Goal: Task Accomplishment & Management: Use online tool/utility

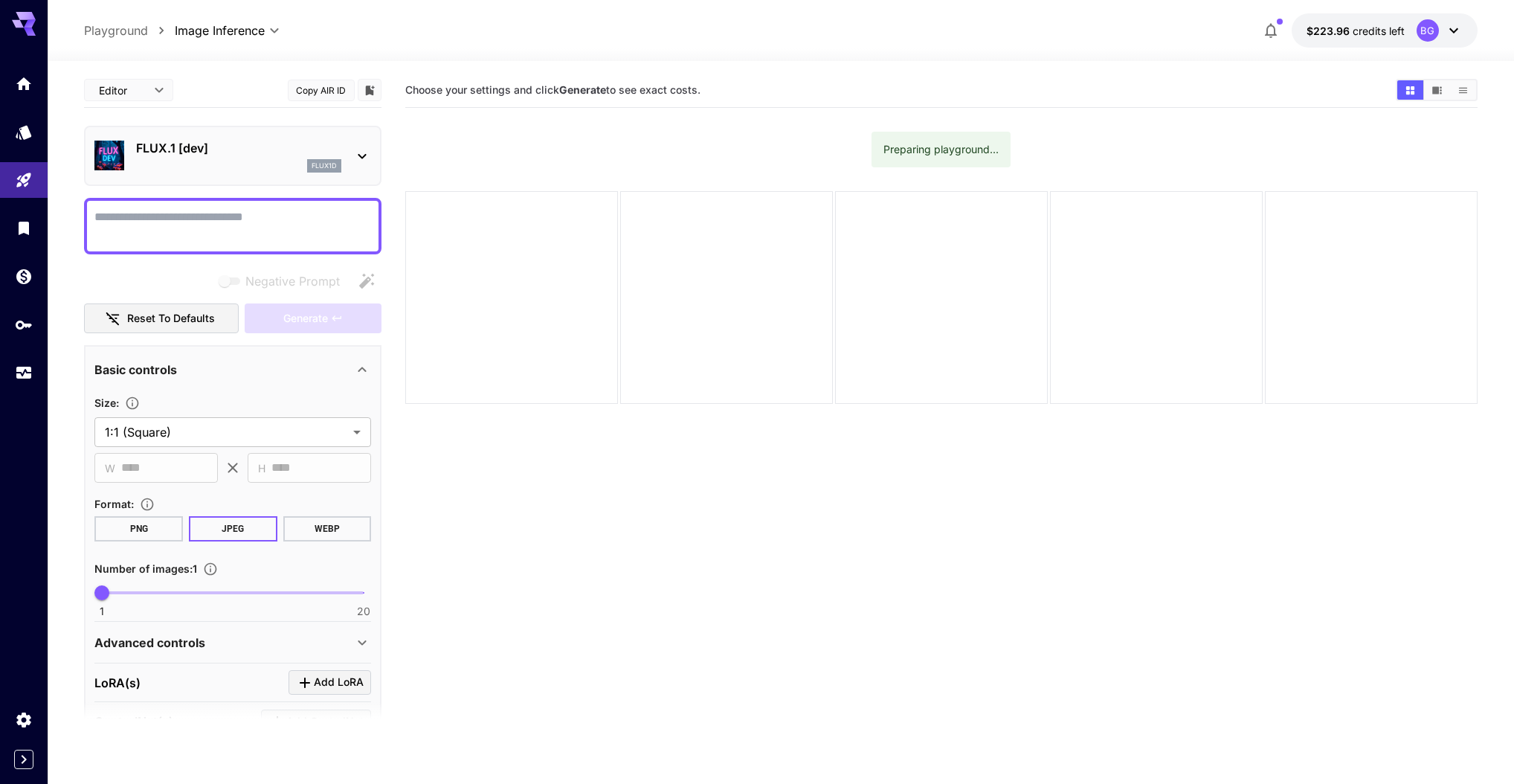
click at [1359, 512] on section "Choose your settings and click Generate to see exact costs. Preparing playgroun…" at bounding box center [941, 464] width 1072 height 784
click at [23, 765] on icon "Expand sidebar" at bounding box center [24, 759] width 18 height 18
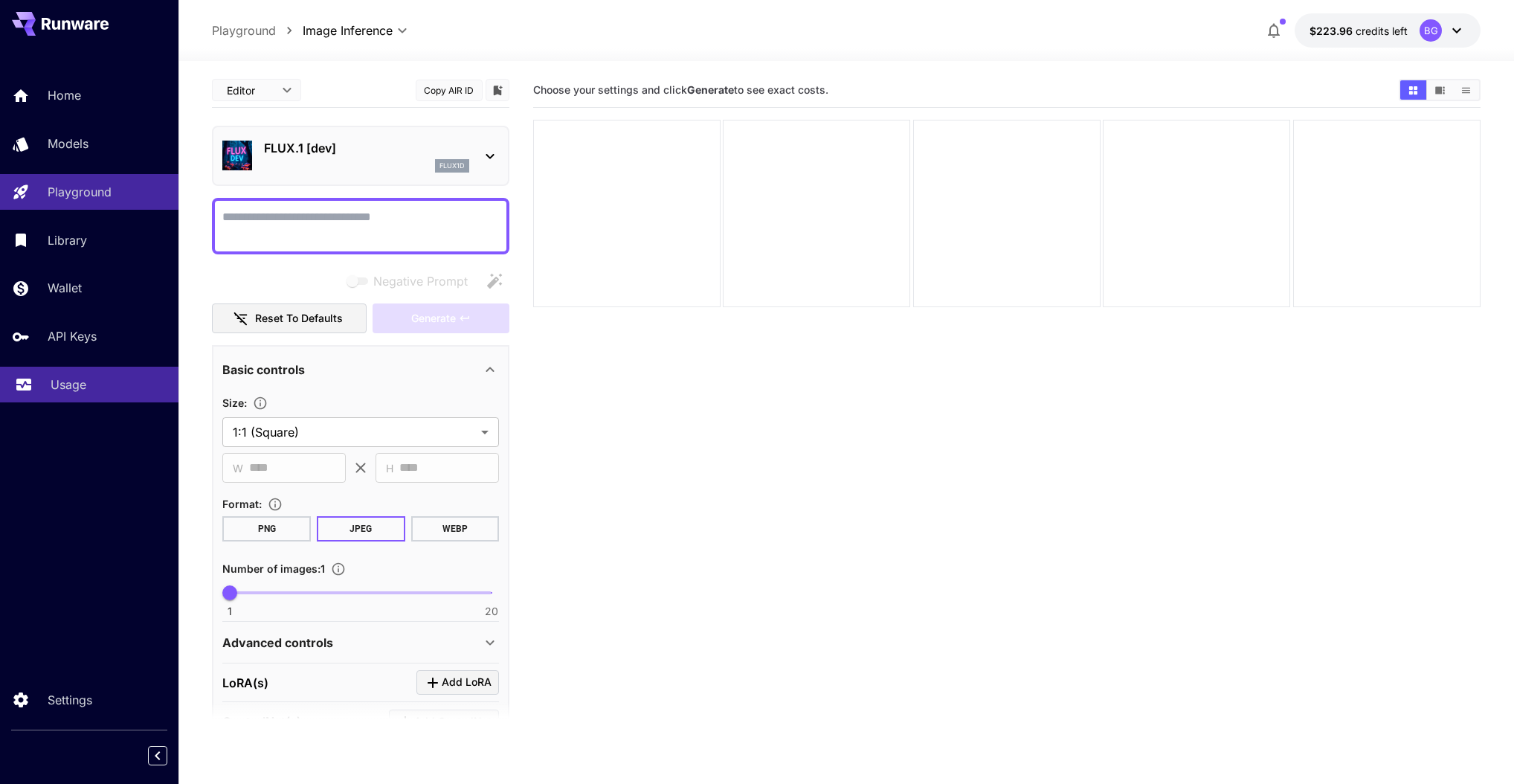
click at [70, 379] on p "Usage" at bounding box center [68, 384] width 36 height 18
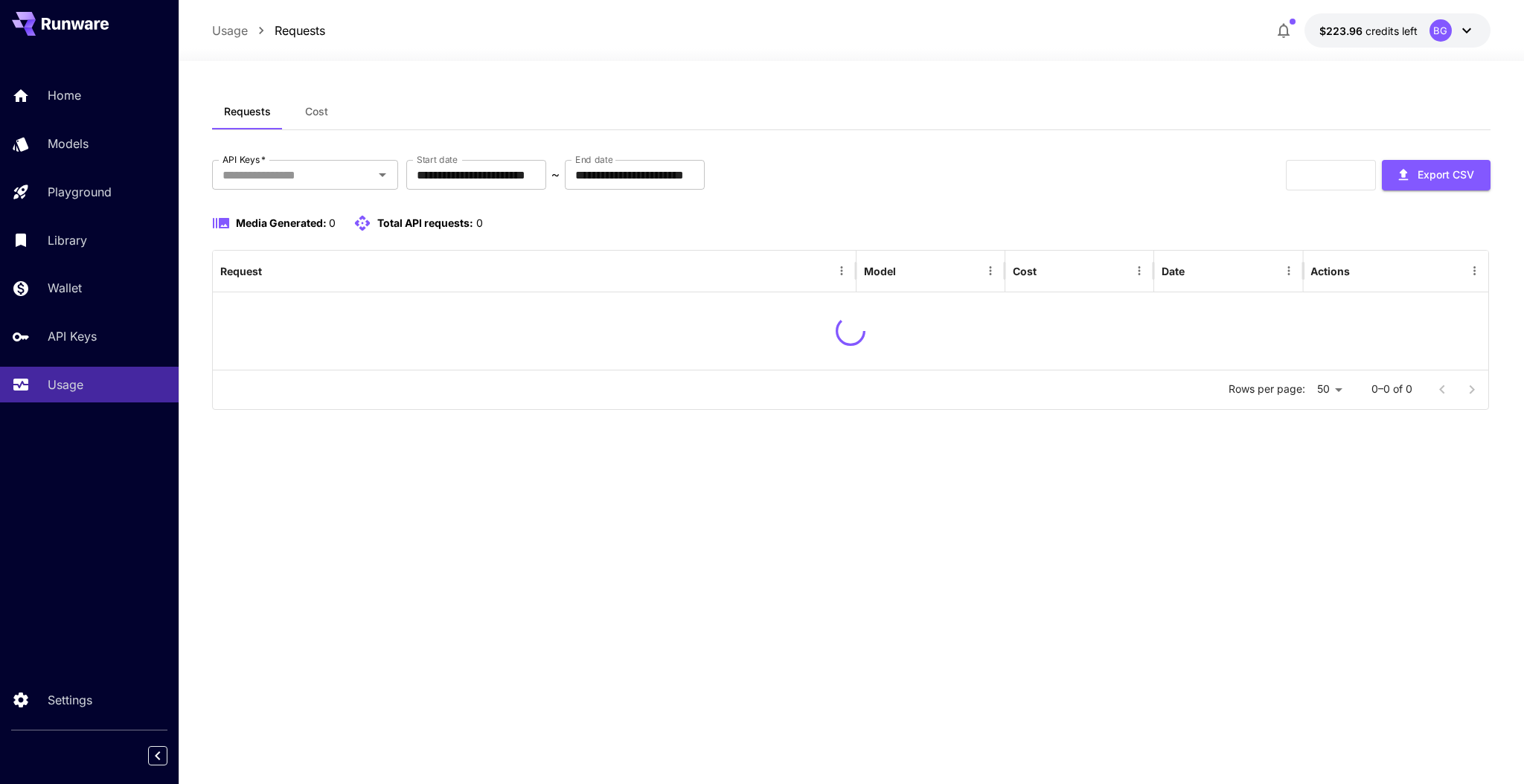
click at [603, 217] on div "Media Generated: 0 Total API requests: 0" at bounding box center [851, 223] width 1278 height 18
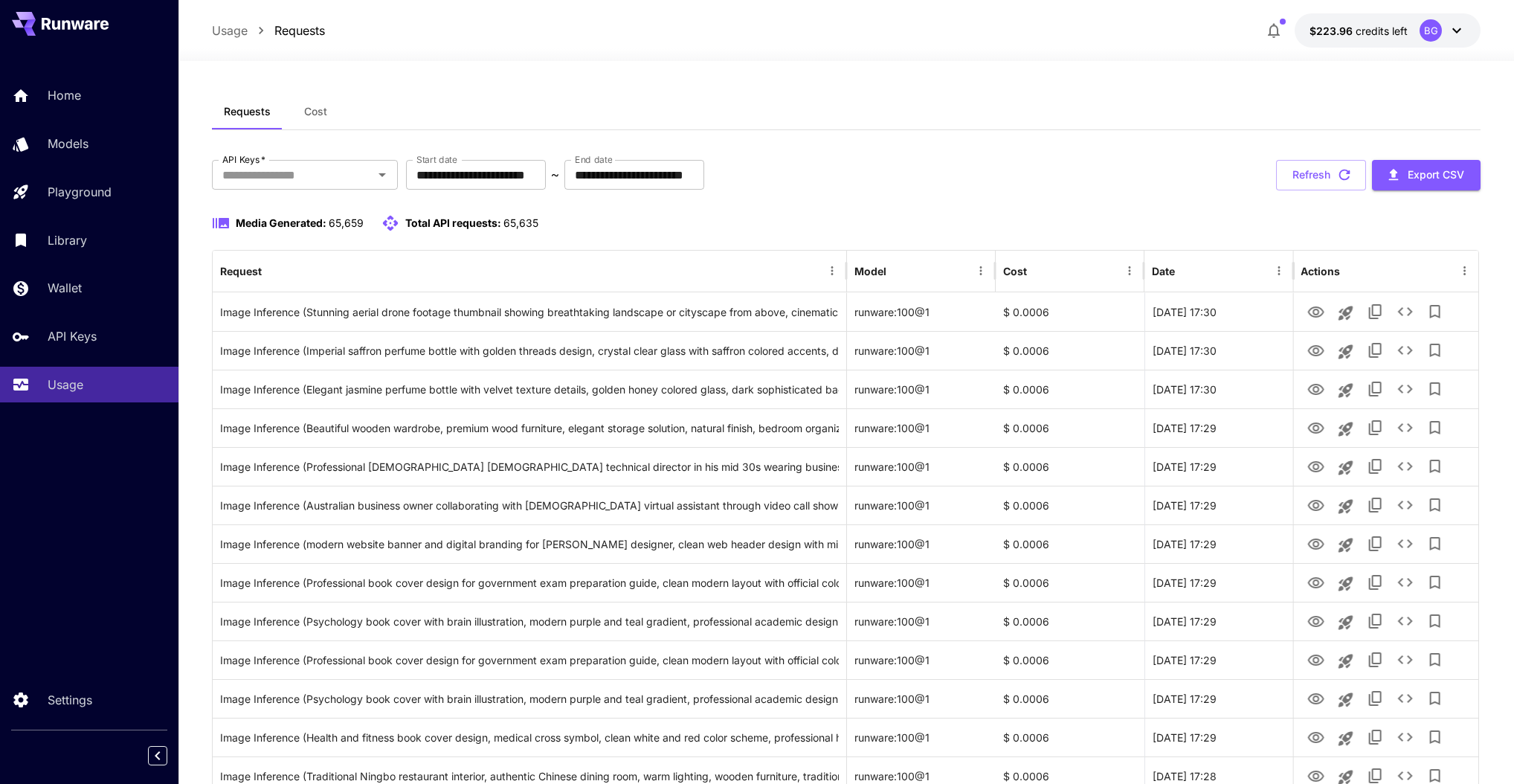
click at [317, 111] on span "Cost" at bounding box center [316, 111] width 23 height 14
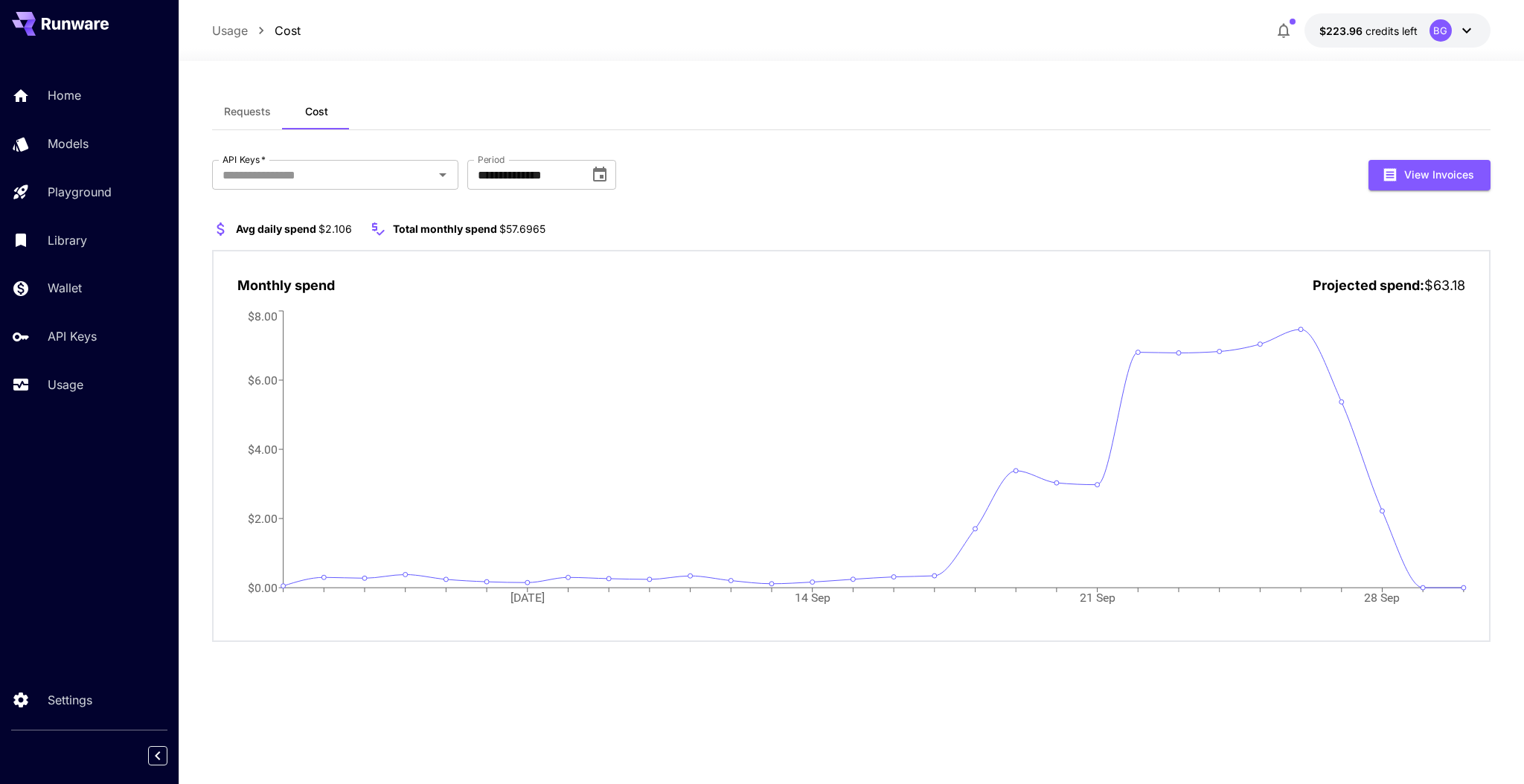
click at [1031, 187] on div "**********" at bounding box center [851, 175] width 1278 height 30
click at [203, 107] on section "**********" at bounding box center [851, 422] width 1345 height 722
click at [232, 114] on span "Requests" at bounding box center [247, 111] width 46 height 14
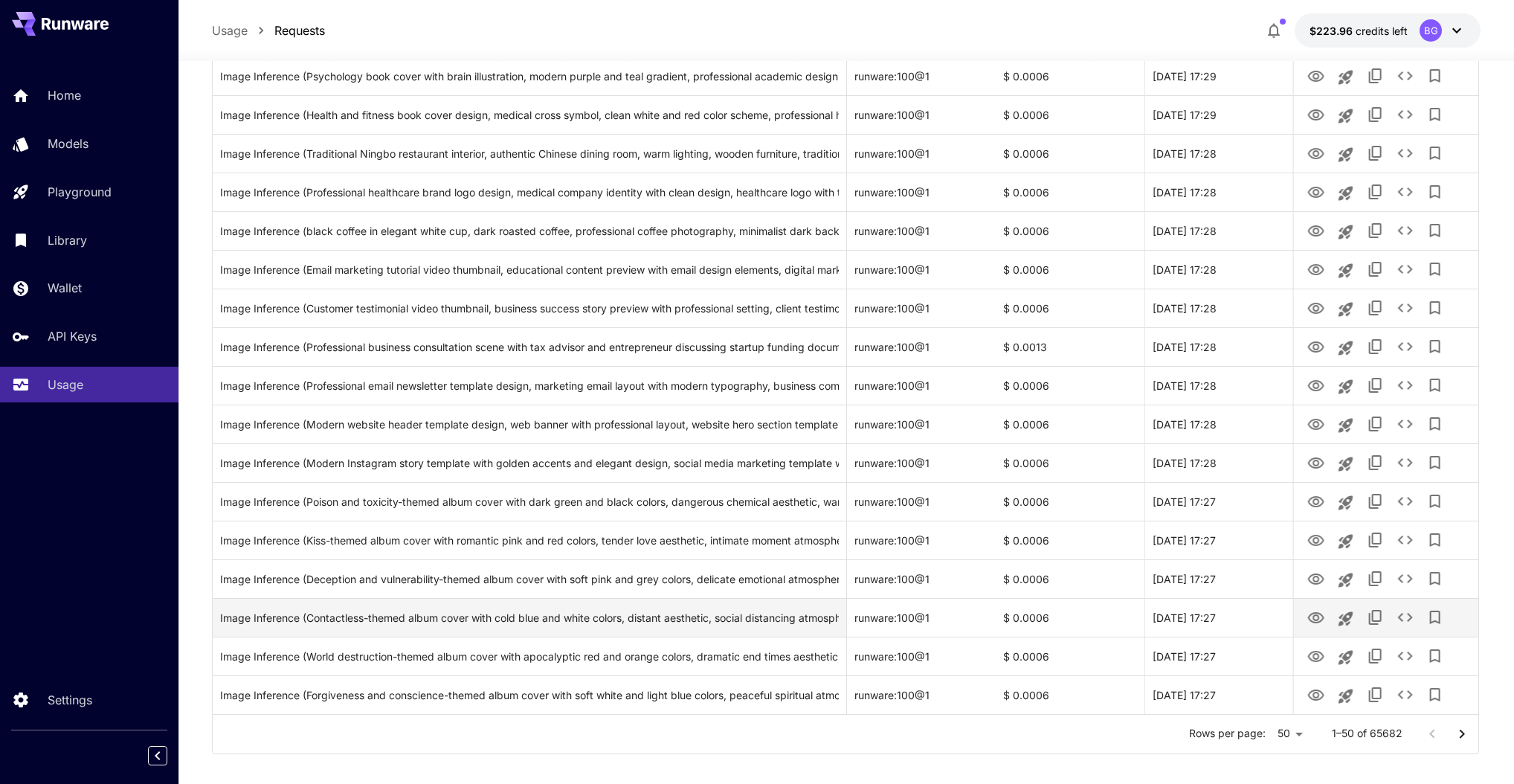
scroll to position [1525, 0]
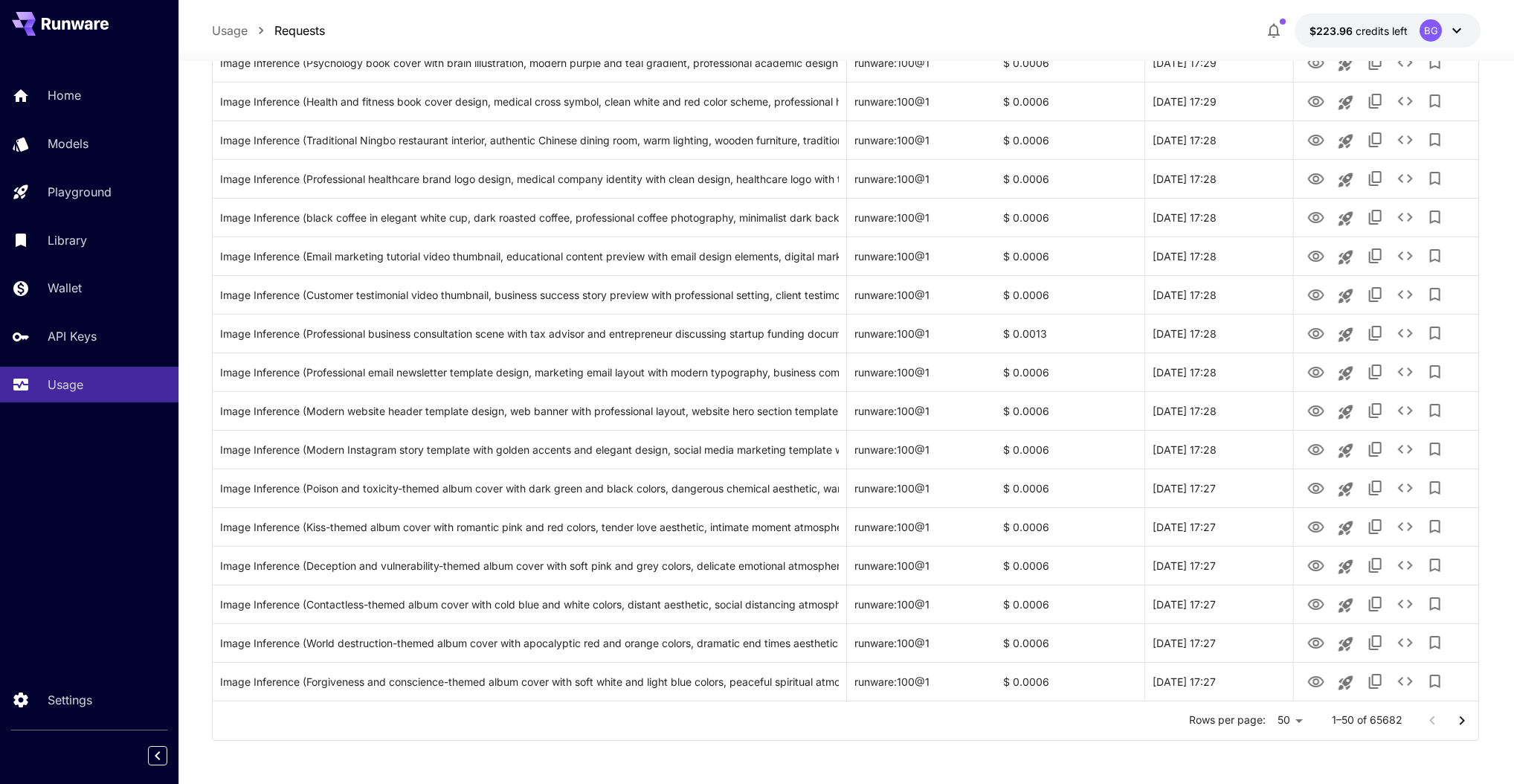
click at [1463, 722] on icon "Go to next page" at bounding box center [1462, 721] width 18 height 18
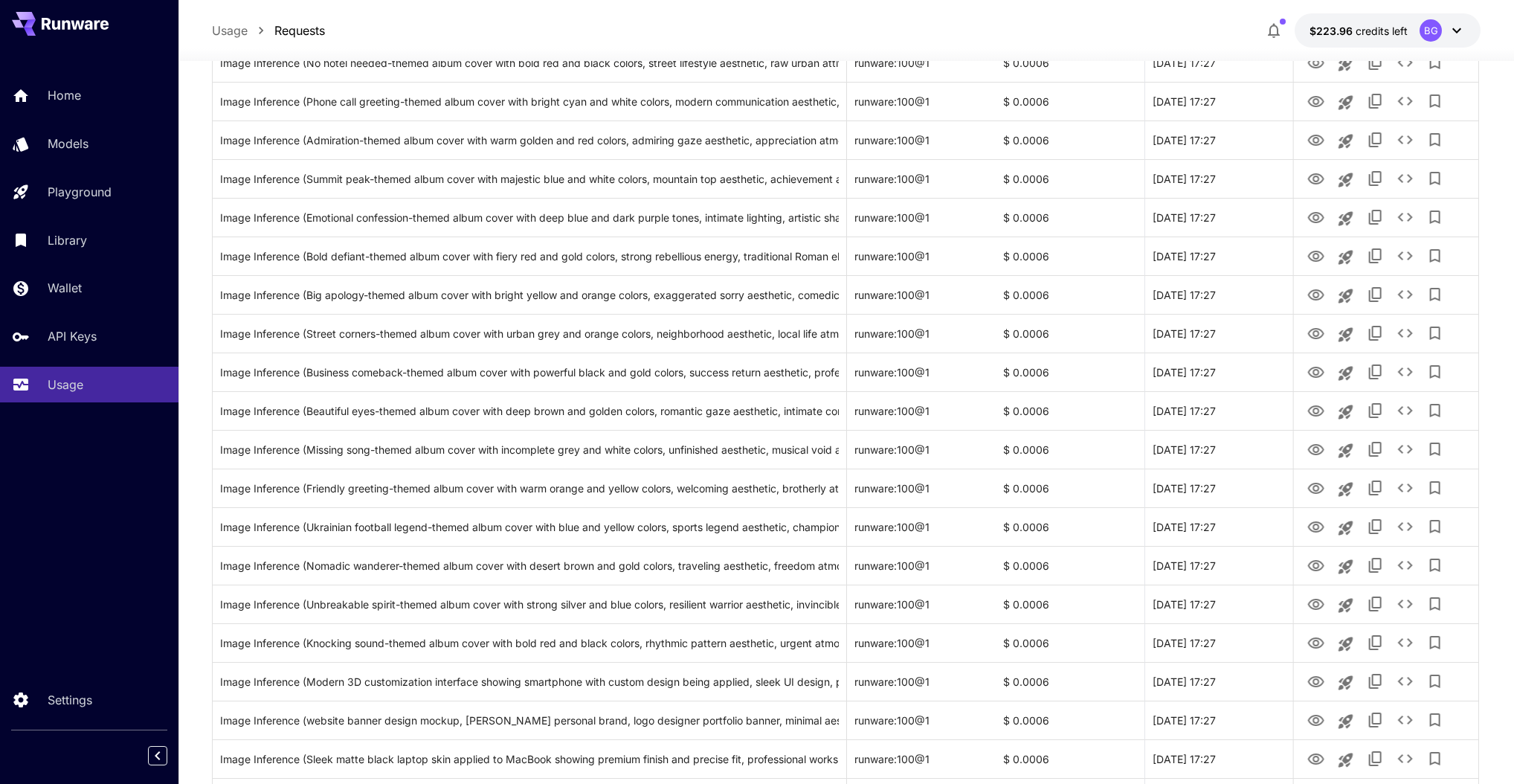
scroll to position [0, 0]
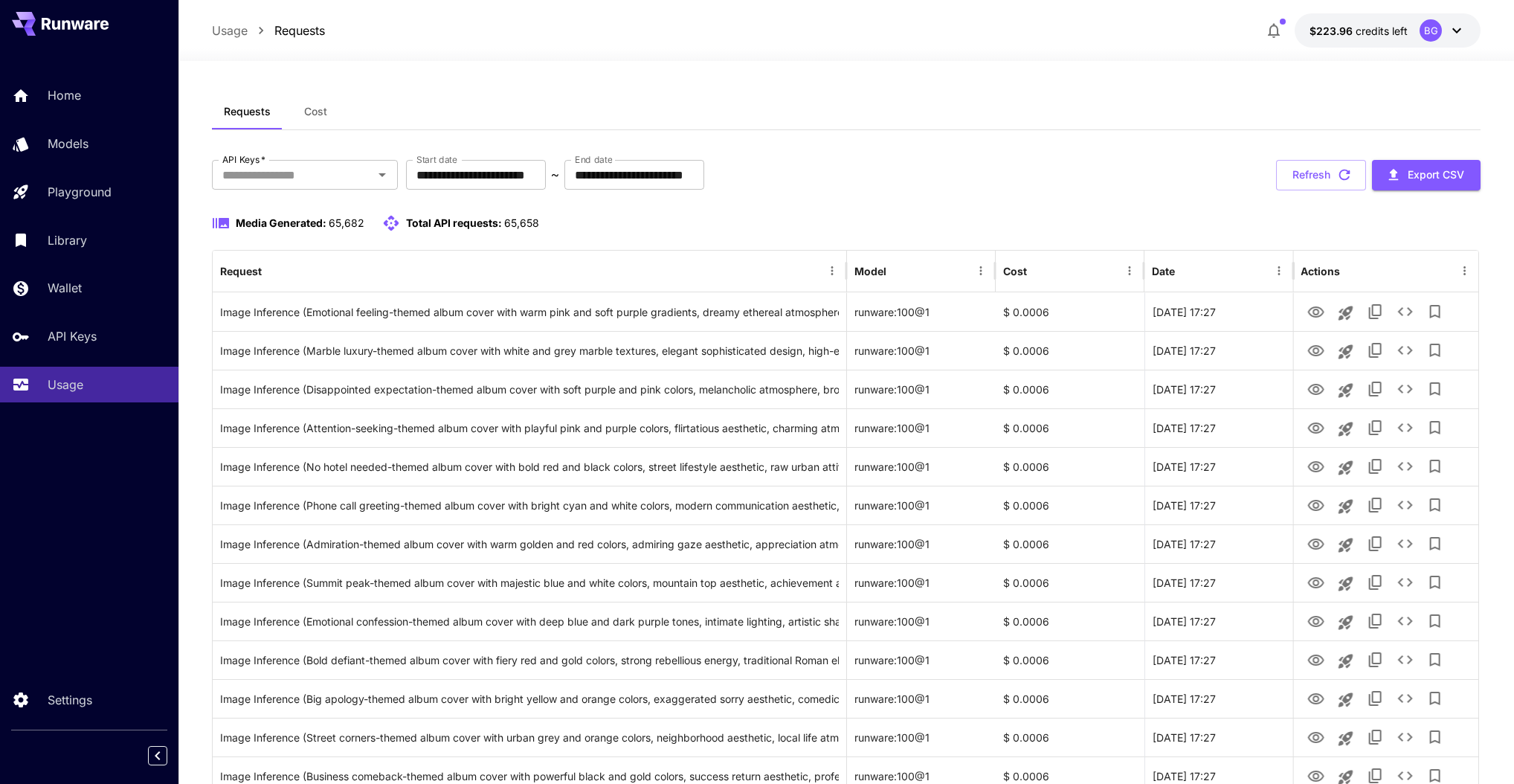
click at [1279, 30] on icon "button" at bounding box center [1274, 30] width 18 height 18
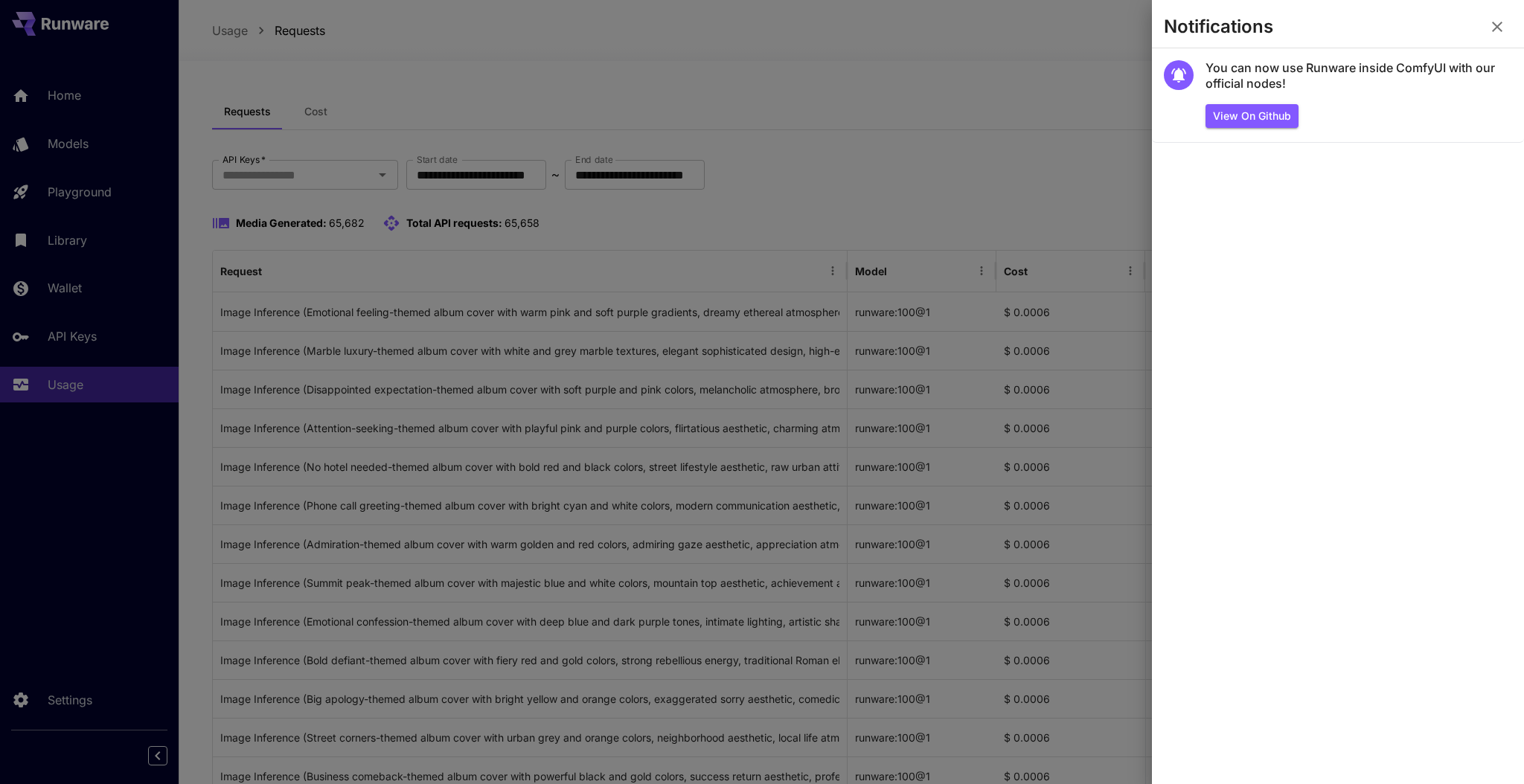
click at [1128, 165] on div at bounding box center [762, 392] width 1524 height 784
